Goal: Information Seeking & Learning: Learn about a topic

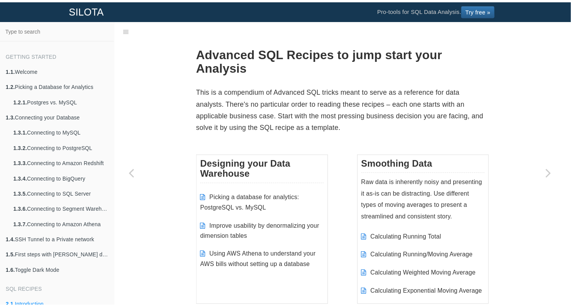
scroll to position [1664, 0]
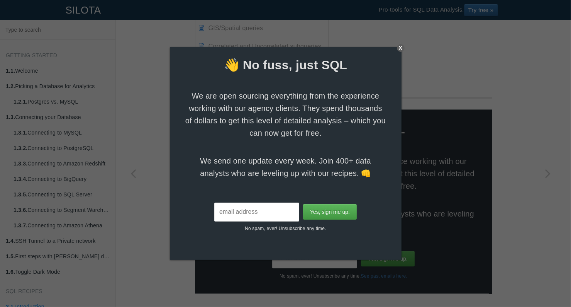
click at [403, 47] on div "X" at bounding box center [401, 48] width 8 height 8
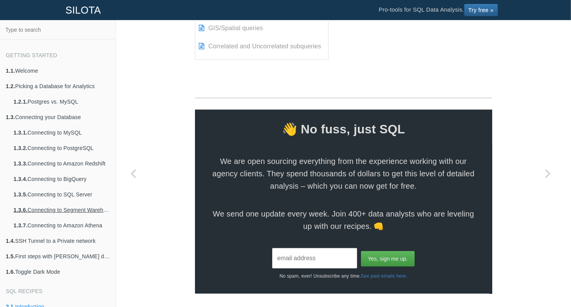
click at [80, 207] on link "1.3.6. Connecting to Segment Warehouse" at bounding box center [62, 209] width 108 height 15
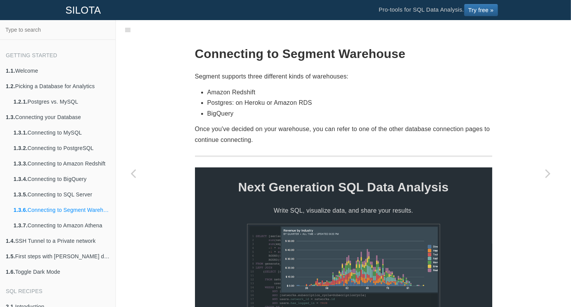
scroll to position [93, 0]
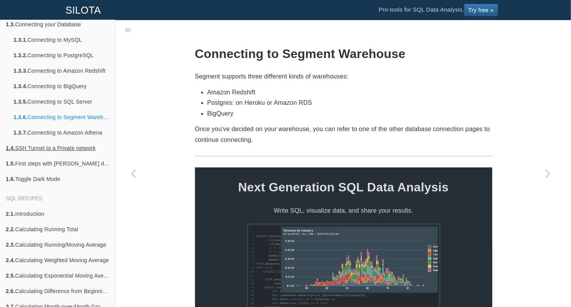
click at [60, 147] on link "1.4. SSH Tunnel to a Private network" at bounding box center [57, 147] width 115 height 15
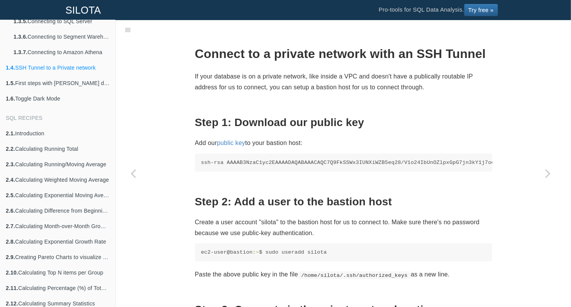
scroll to position [212, 0]
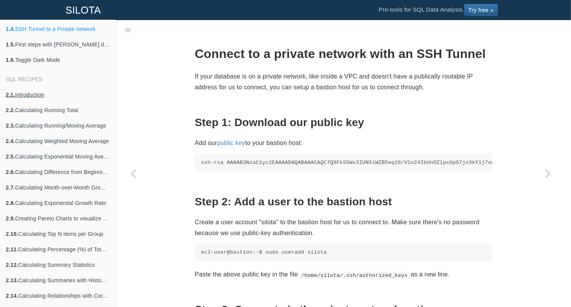
click at [41, 92] on link "2.1. Introduction" at bounding box center [57, 94] width 115 height 15
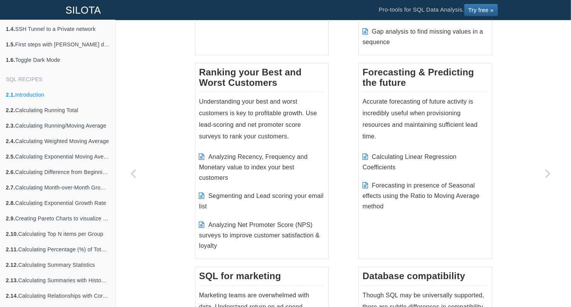
scroll to position [770, 0]
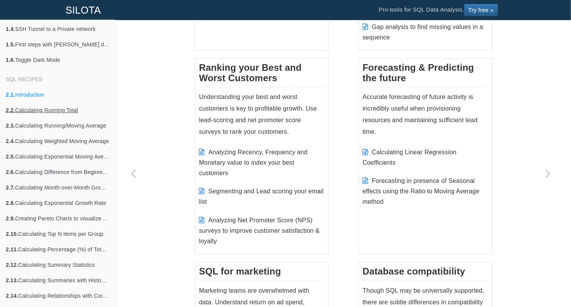
click at [70, 108] on link "2.2. Calculating Running Total" at bounding box center [57, 109] width 115 height 15
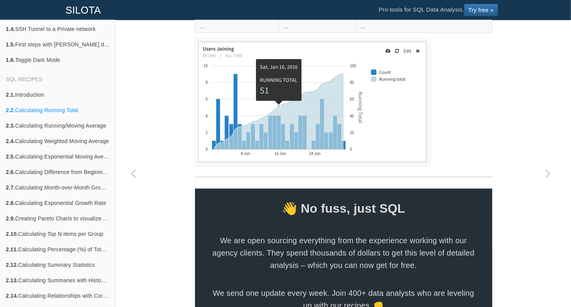
scroll to position [525, 0]
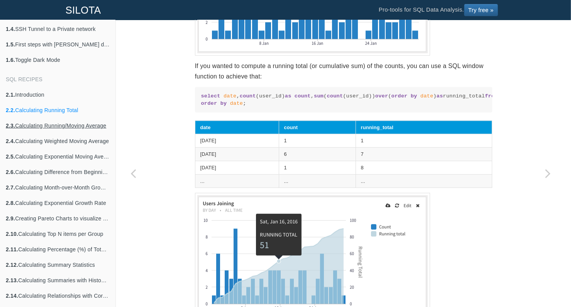
click at [51, 125] on link "2.3. Calculating Running/Moving Average" at bounding box center [57, 125] width 115 height 15
